Goal: Task Accomplishment & Management: Use online tool/utility

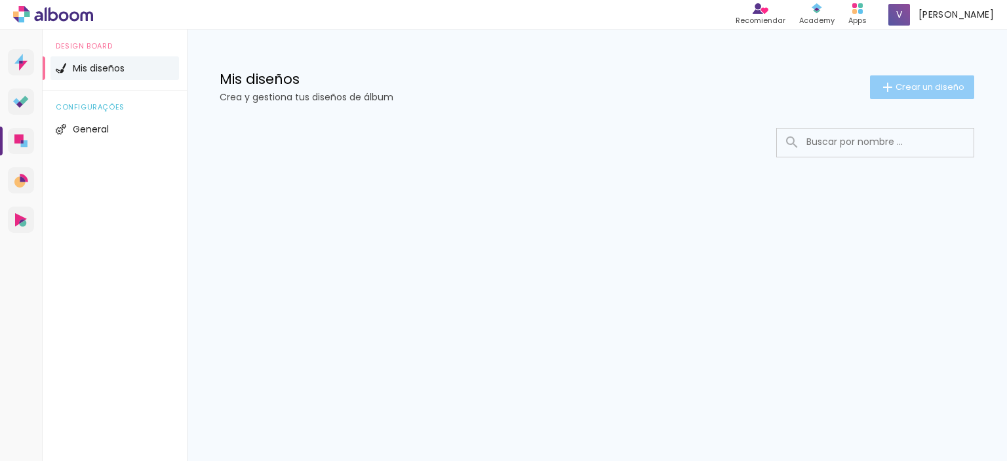
click at [920, 83] on span "Crear un diseño" at bounding box center [930, 87] width 69 height 9
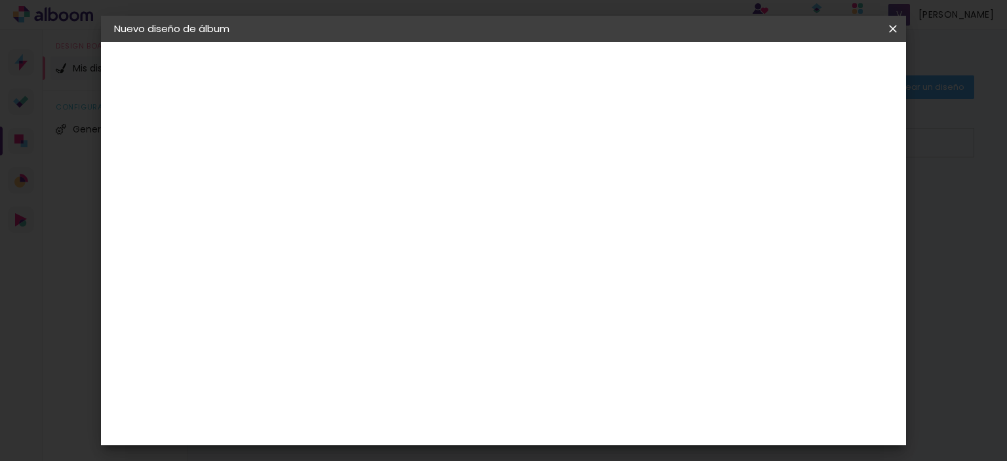
click at [329, 182] on input at bounding box center [329, 176] width 0 height 20
click at [329, 173] on input "Torneo El Aguila" at bounding box center [329, 176] width 0 height 20
type input "Torneo El Águila"
type paper-input "Torneo El Águila"
click at [0, 0] on slot "Avanzar" at bounding box center [0, 0] width 0 height 0
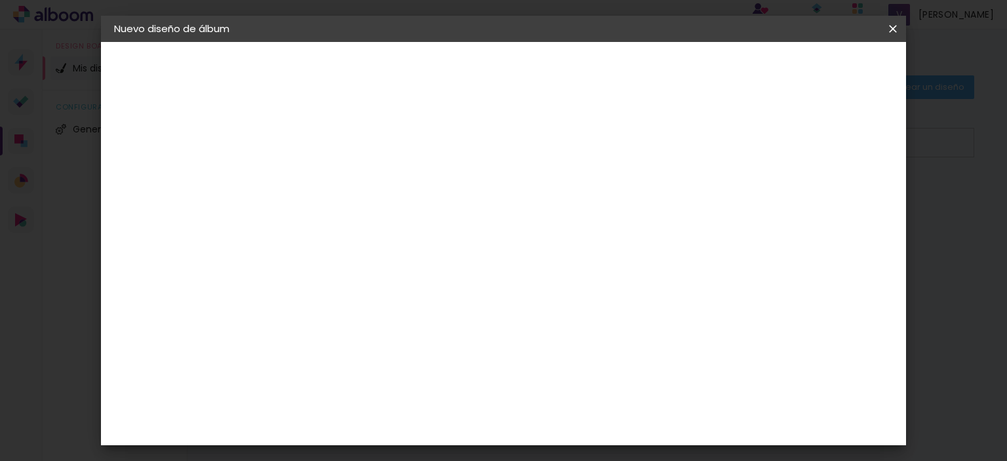
click at [364, 252] on input at bounding box center [352, 249] width 113 height 16
click at [552, 211] on paper-item "Tamaño libre" at bounding box center [490, 199] width 123 height 29
click at [0, 0] on slot "Avanzar" at bounding box center [0, 0] width 0 height 0
click at [366, 157] on paper-input-container "Espacio entre fotos 2 mm" at bounding box center [329, 151] width 75 height 30
click at [157, 172] on paper-button "Tamaño libre" at bounding box center [186, 162] width 144 height 26
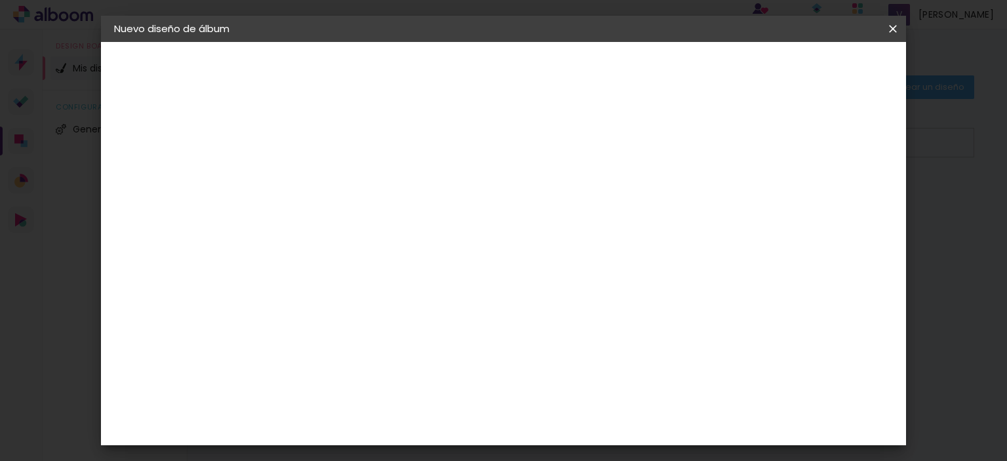
click at [169, 196] on iron-pages "Modelo Elegir modelo ... Tamaño libre" at bounding box center [186, 191] width 144 height 26
click at [191, 81] on div "1. Información Editando título ... Torneo El Águila 2. Especificaciones Proveed…" at bounding box center [186, 61] width 171 height 39
click at [168, 226] on div "3. Revisión" at bounding box center [186, 229] width 144 height 16
click at [573, 34] on header "Nuevo diseño de álbum" at bounding box center [504, 29] width 806 height 26
click at [121, 144] on div "2. Especificaciones Proveedor Elegir proveedor ... Modelo Elegir modelo ... Tam…" at bounding box center [186, 166] width 144 height 78
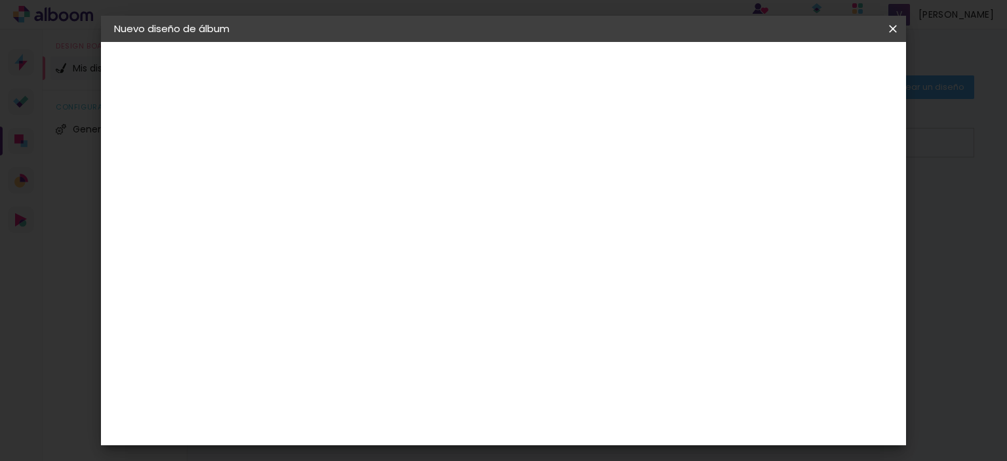
click at [201, 156] on iron-pages "Proveedor Elegir proveedor ..." at bounding box center [186, 162] width 144 height 26
click at [344, 294] on div "Click Fine Art" at bounding box center [331, 304] width 25 height 31
click at [389, 400] on paper-item "Fotos [PERSON_NAME]" at bounding box center [352, 417] width 123 height 34
click at [359, 350] on paper-item "Estudio Tomauno" at bounding box center [352, 363] width 123 height 34
click at [552, 79] on paper-button "Avanzar" at bounding box center [520, 69] width 63 height 22
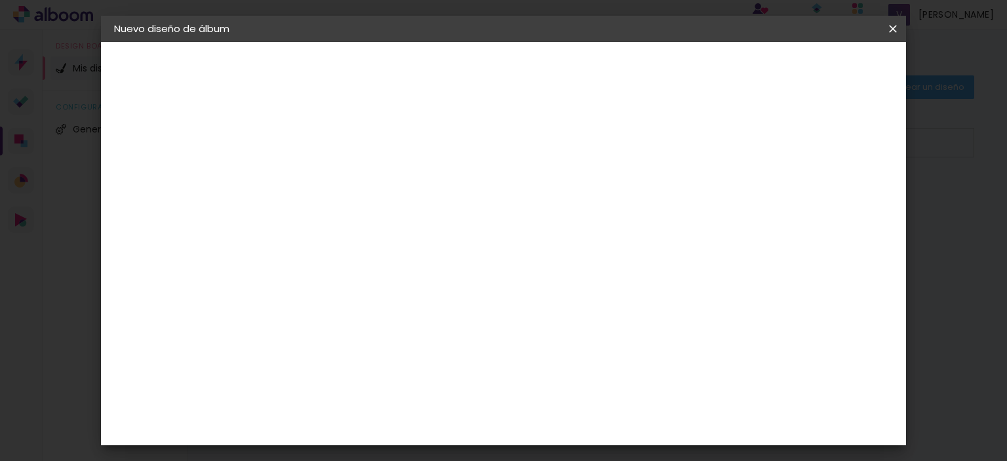
click at [380, 218] on input "text" at bounding box center [354, 228] width 51 height 20
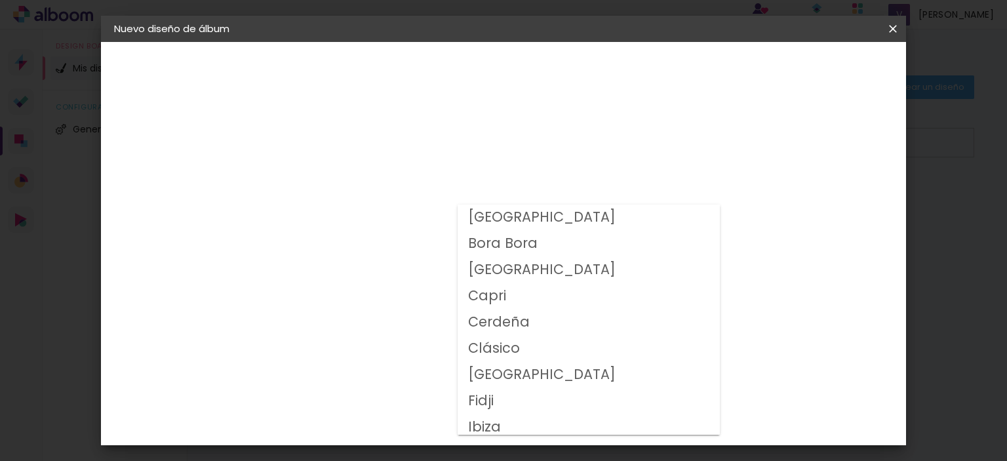
click at [512, 419] on paper-item "Ibiza" at bounding box center [589, 427] width 262 height 26
type input "Ibiza"
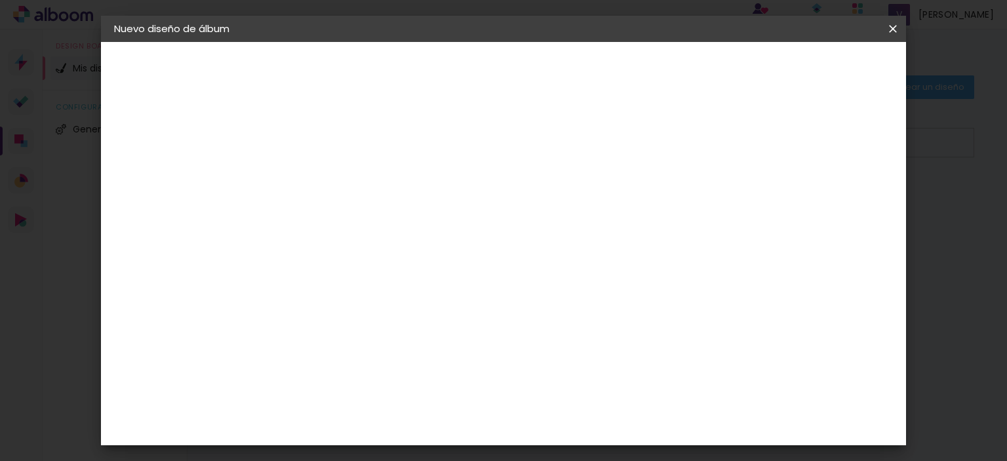
click at [477, 222] on input "Ibiza" at bounding box center [403, 215] width 148 height 20
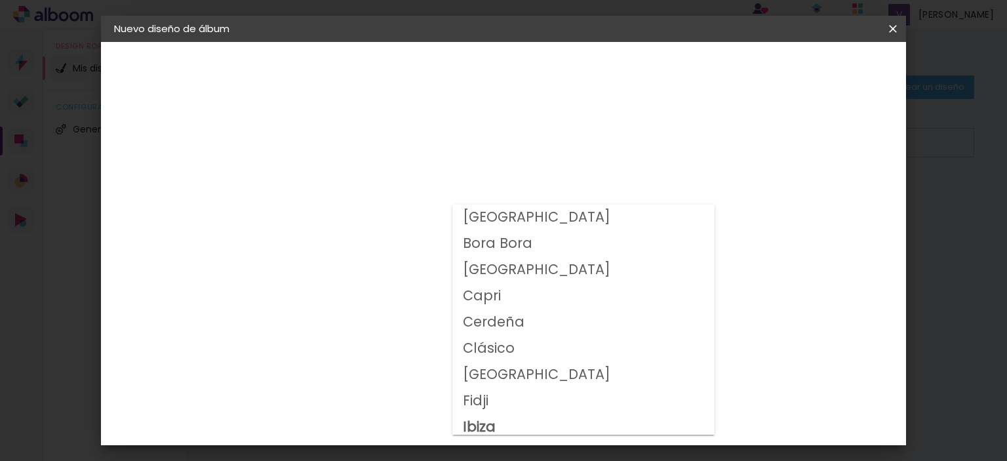
scroll to position [5, 0]
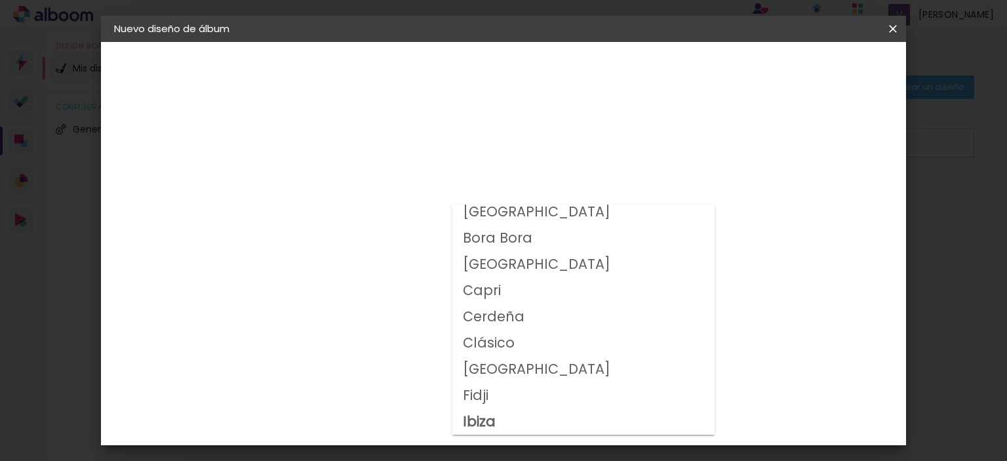
click at [550, 83] on header "Modelo Seleccione la plantilla del álbum. Volver Avanzar" at bounding box center [410, 81] width 278 height 78
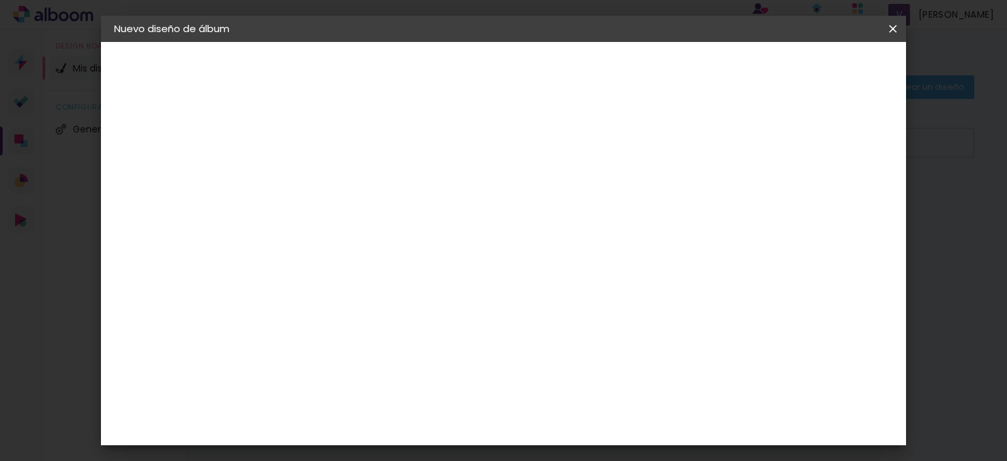
click at [460, 79] on paper-button "Volver" at bounding box center [433, 69] width 54 height 22
click at [895, 35] on paper-icon-button at bounding box center [893, 29] width 26 height 24
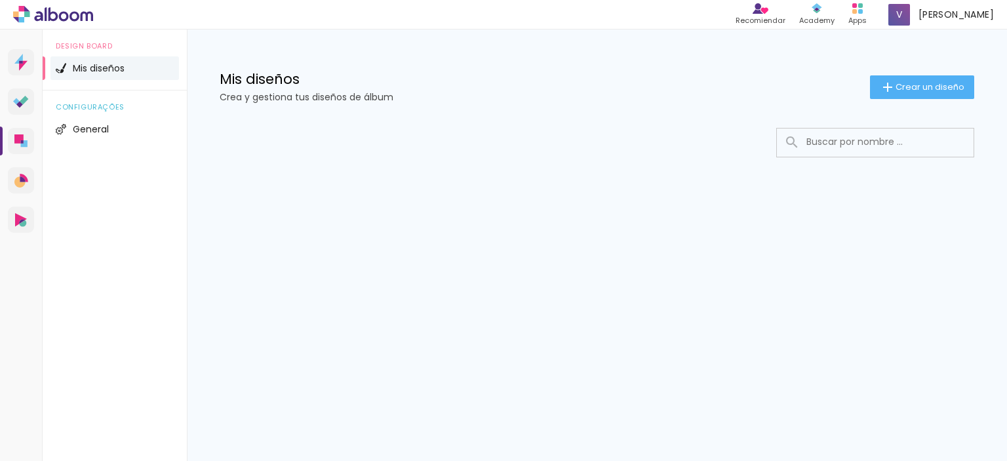
click at [7, 100] on div "Prosite Website + Landing pages Proof Prueba de fotos y álbumes Designbox Diseñ…" at bounding box center [21, 260] width 43 height 461
click at [21, 108] on link "Proof Prueba de fotos y álbumes" at bounding box center [21, 102] width 26 height 26
